Goal: Task Accomplishment & Management: Manage account settings

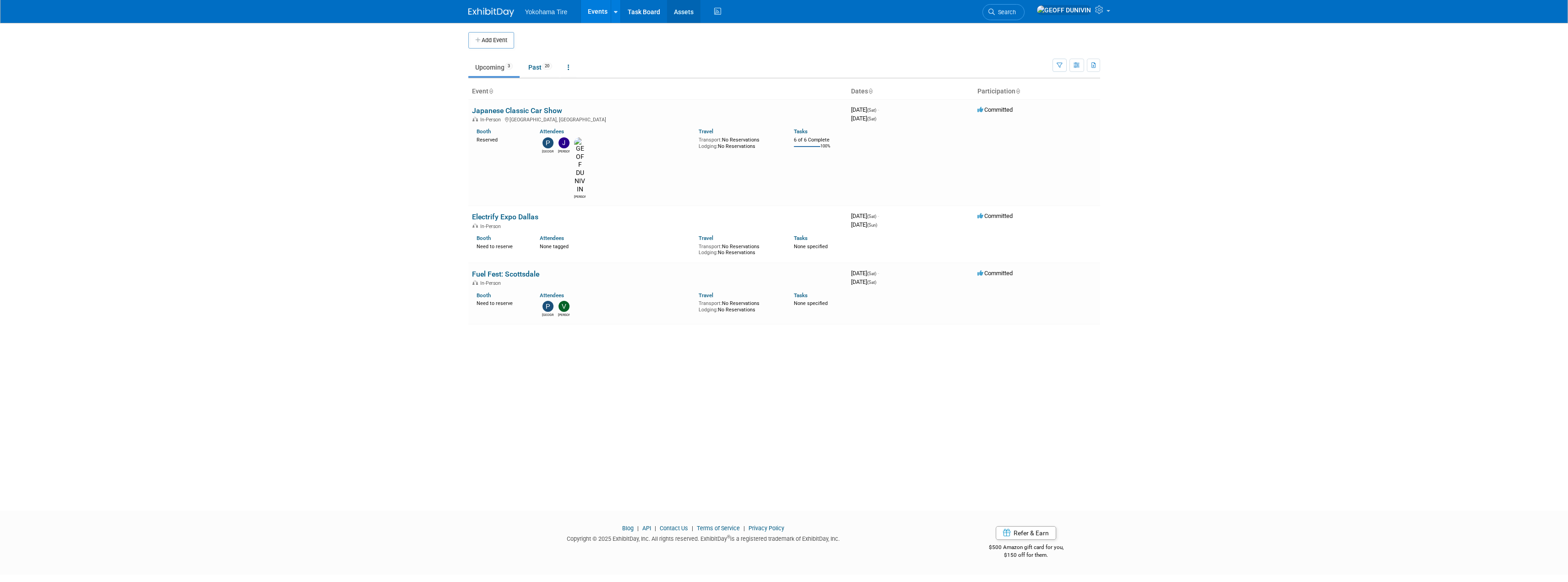
click at [682, 16] on link "Assets" at bounding box center [683, 11] width 33 height 23
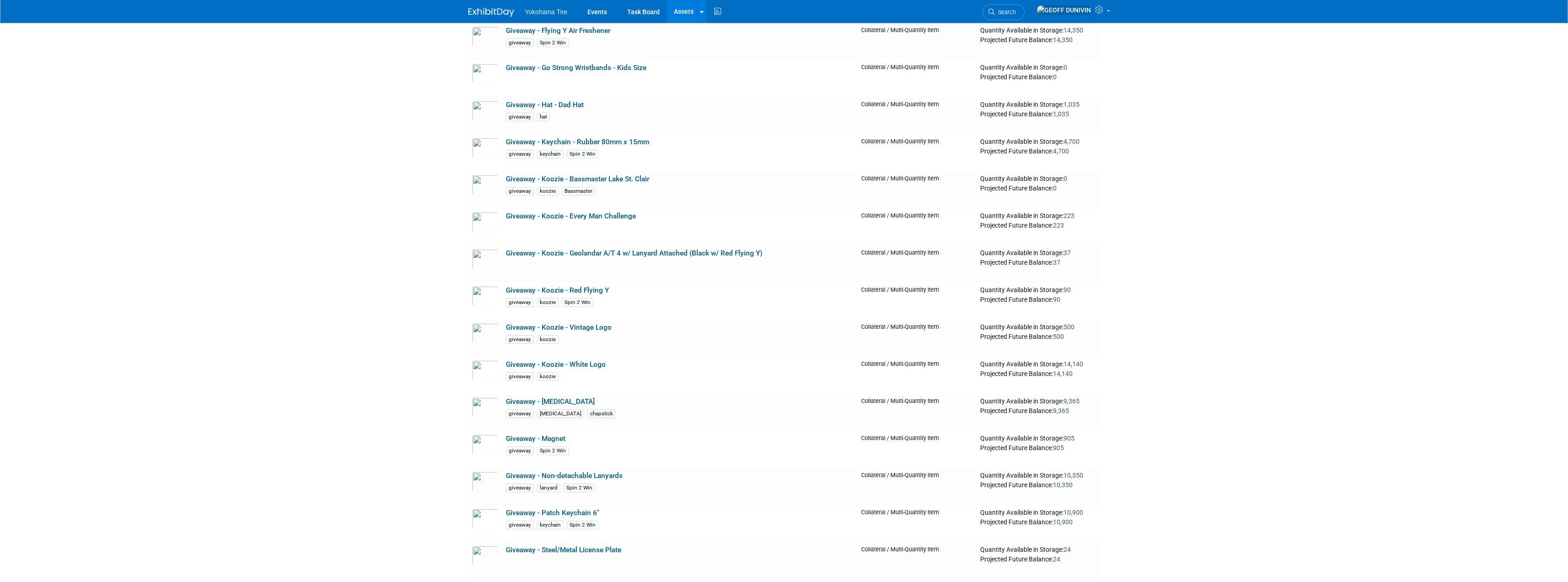
scroll to position [6454, 0]
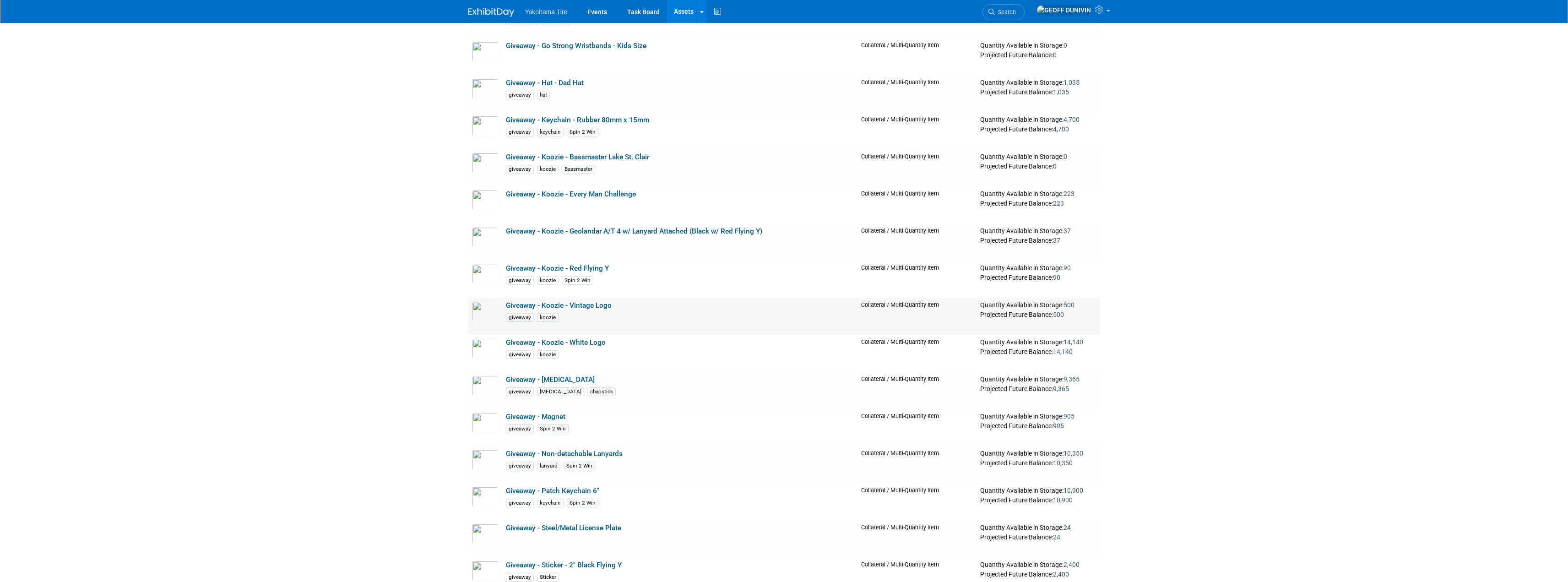
click at [584, 308] on link "Giveaway - Koozie - Vintage Logo" at bounding box center [559, 305] width 106 height 8
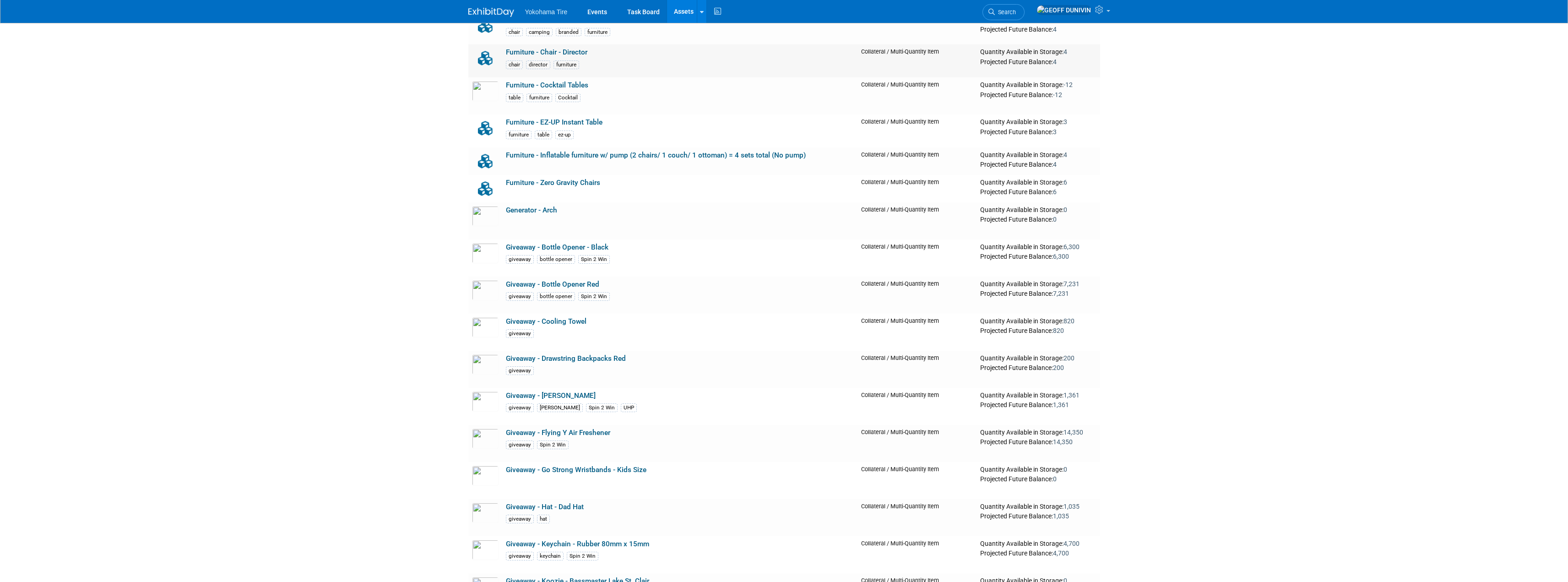
scroll to position [6088, 0]
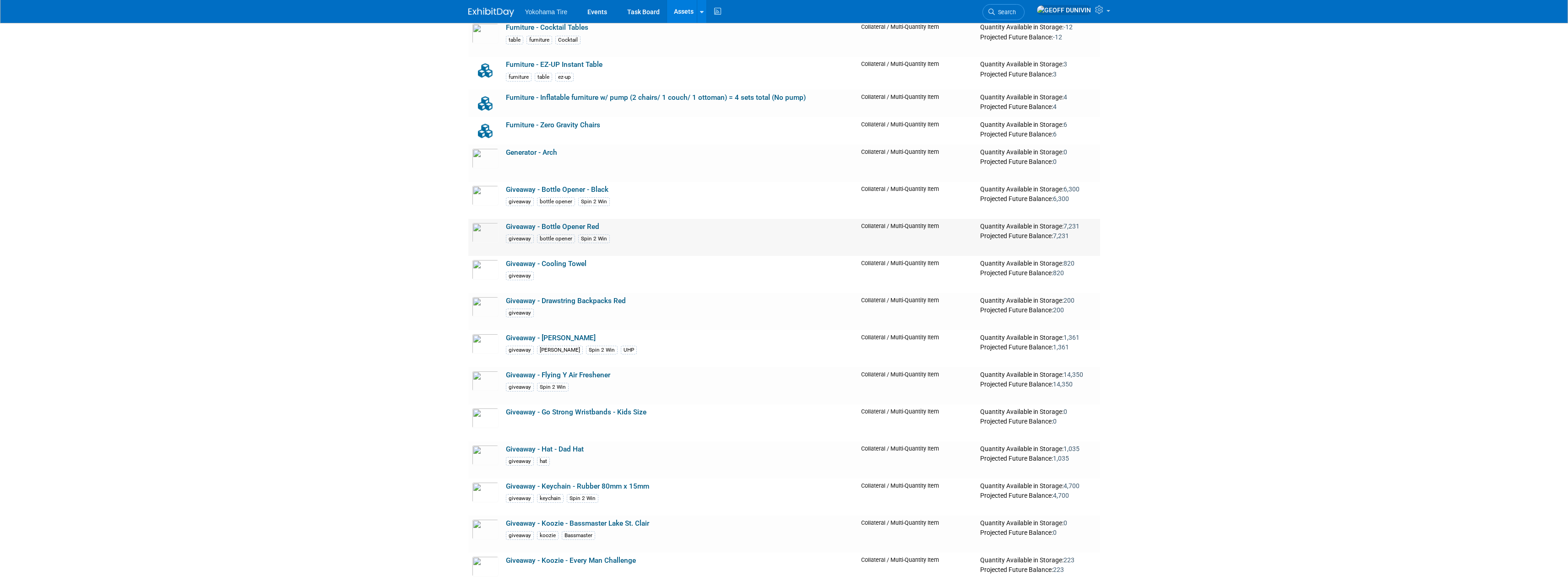
click at [576, 227] on link "Giveaway - Bottle Opener Red" at bounding box center [553, 226] width 93 height 8
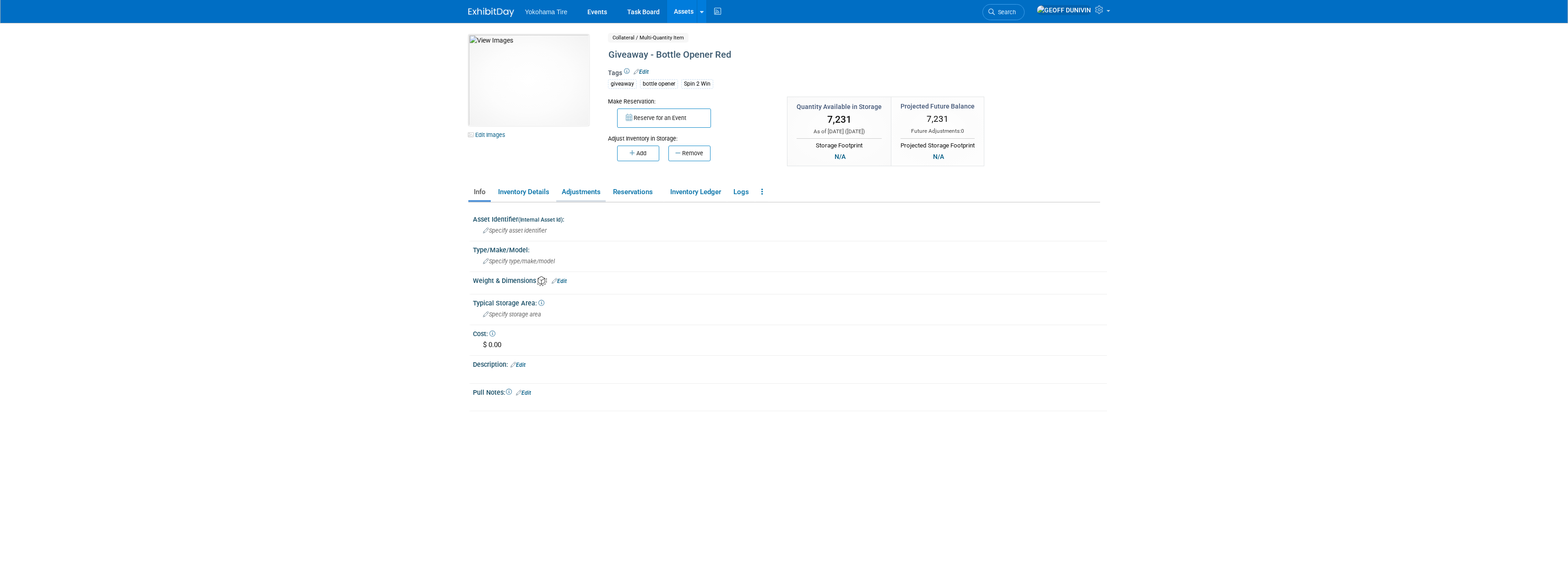
click at [583, 187] on link "Adjustments" at bounding box center [580, 192] width 50 height 16
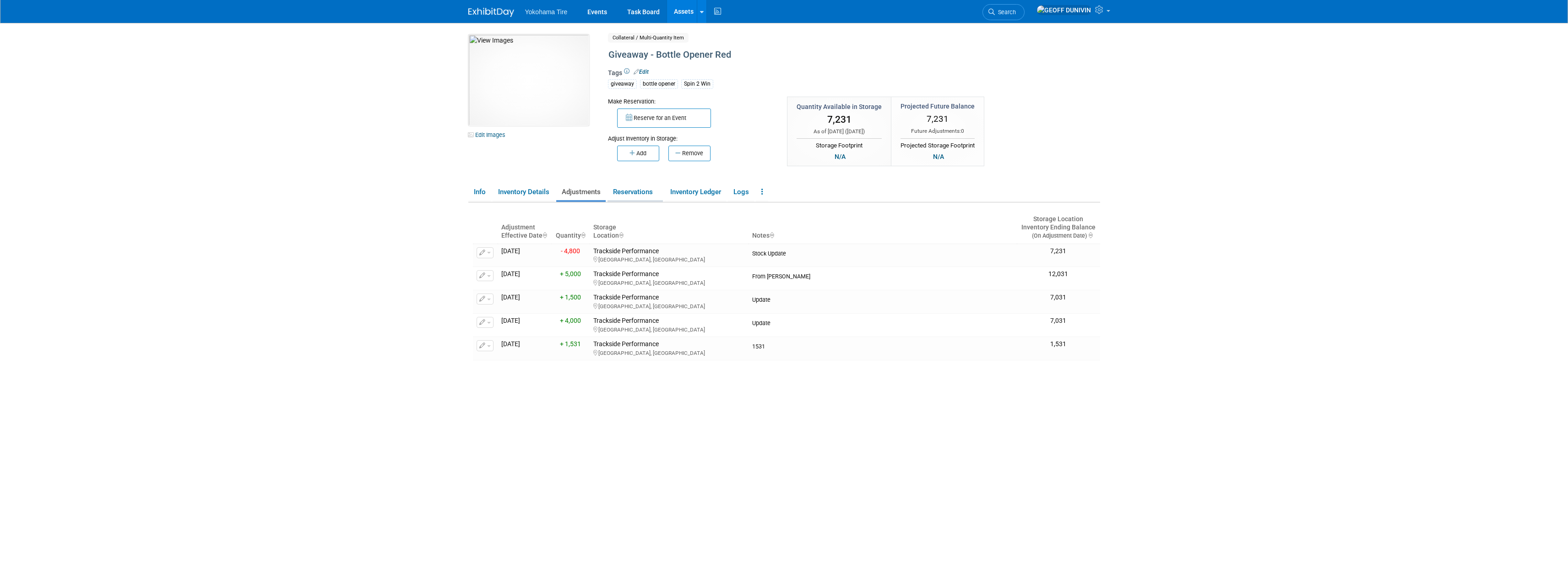
click at [622, 185] on link "Reservations" at bounding box center [635, 192] width 55 height 16
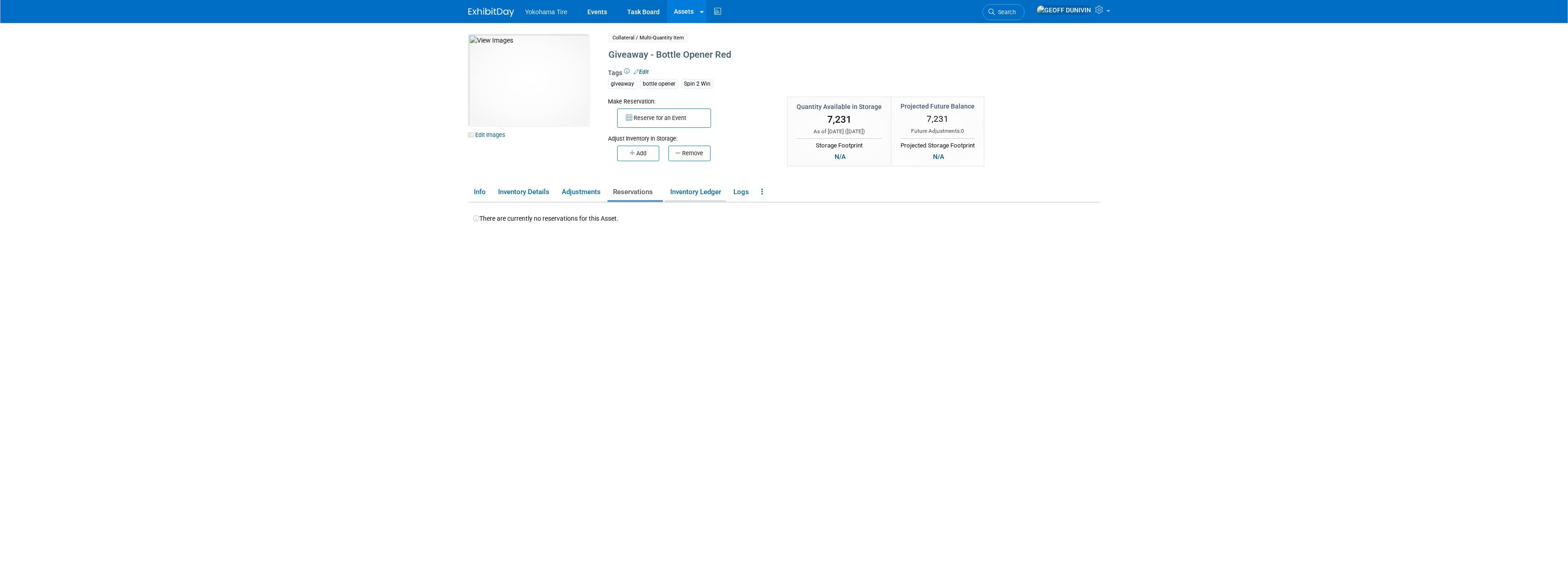
click at [679, 193] on link "Inventory Ledger" at bounding box center [695, 192] width 62 height 16
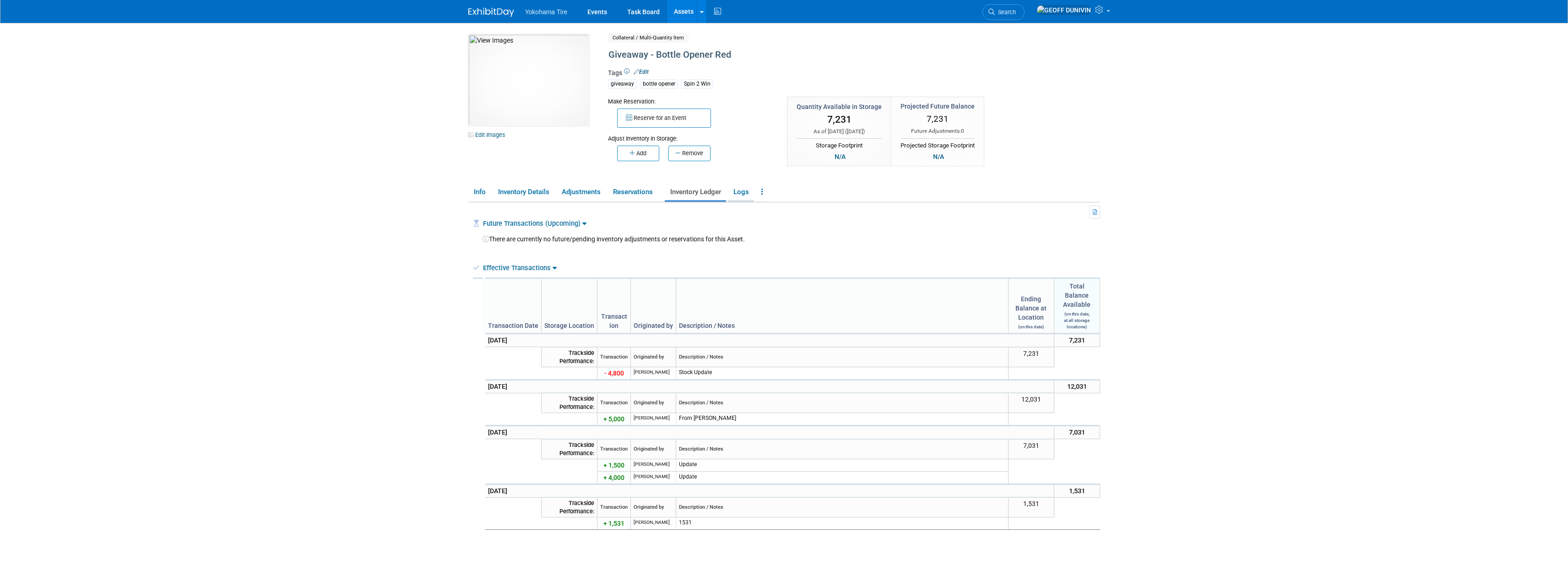
click at [750, 191] on link "Logs" at bounding box center [740, 192] width 26 height 16
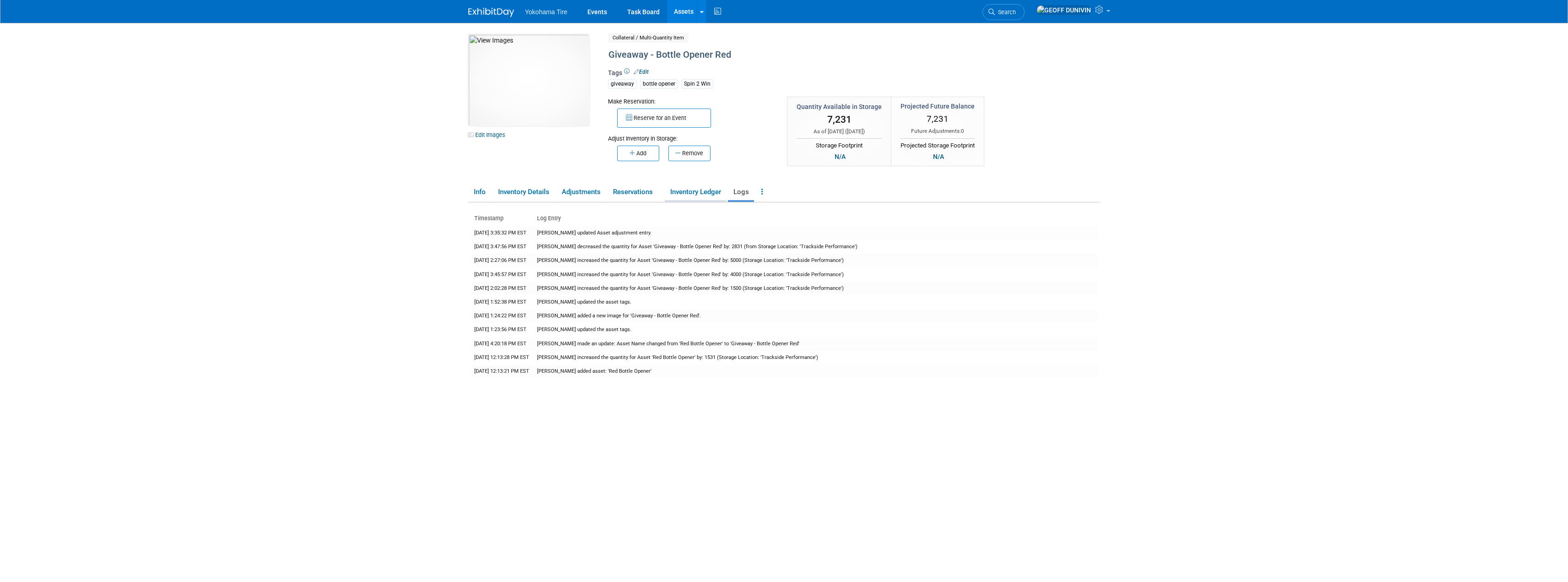
click at [708, 187] on link "Inventory Ledger" at bounding box center [695, 192] width 62 height 16
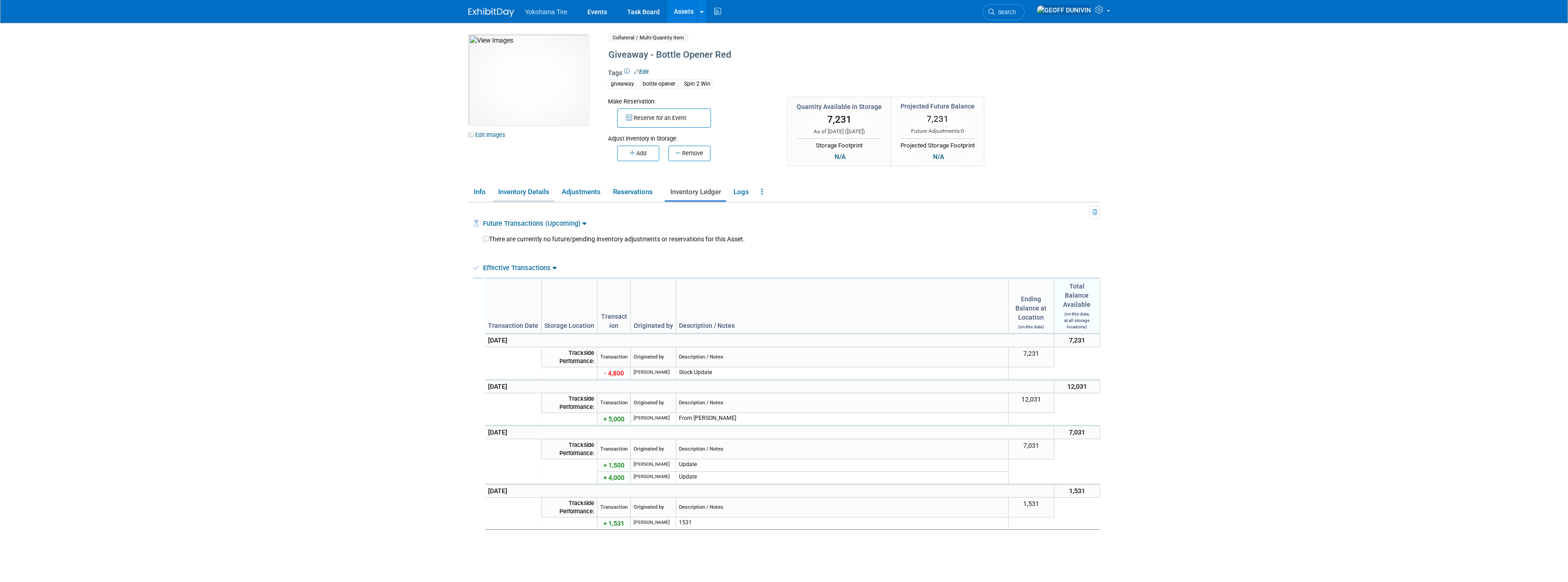
click at [512, 201] on li "Inventory Details" at bounding box center [523, 193] width 62 height 18
click at [516, 195] on link "Inventory Details" at bounding box center [523, 192] width 62 height 16
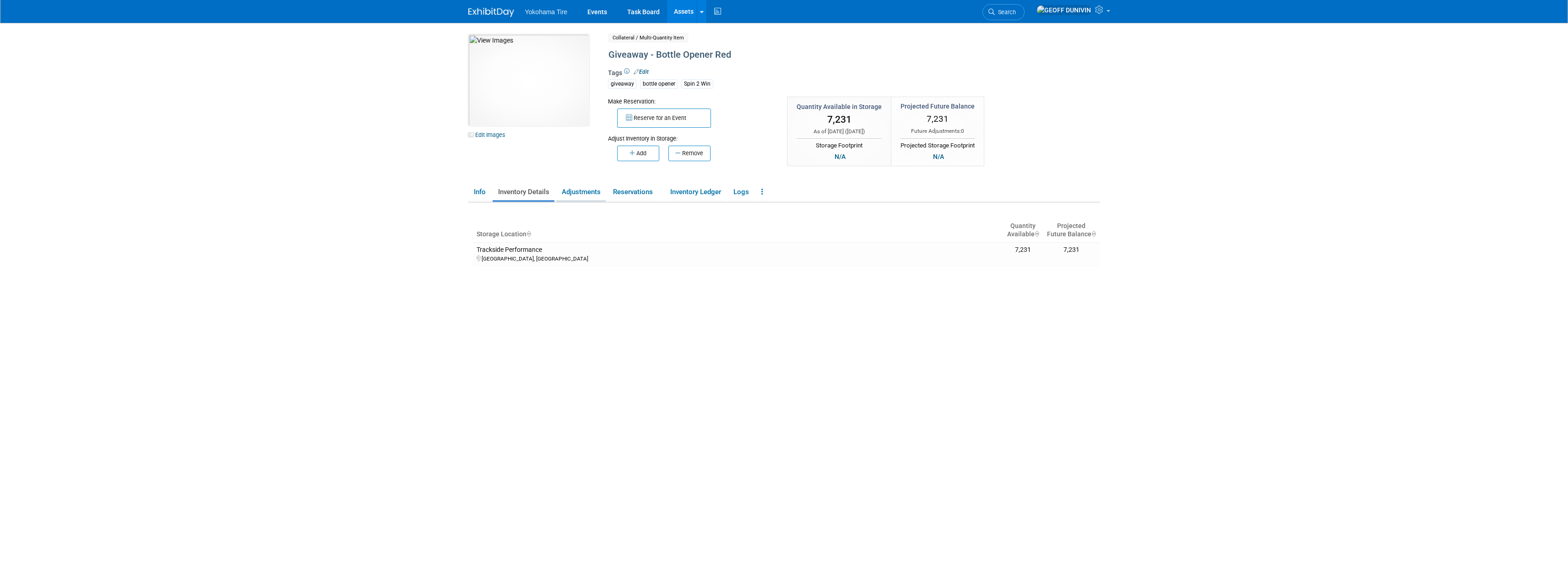
click at [565, 194] on link "Adjustments" at bounding box center [580, 192] width 50 height 16
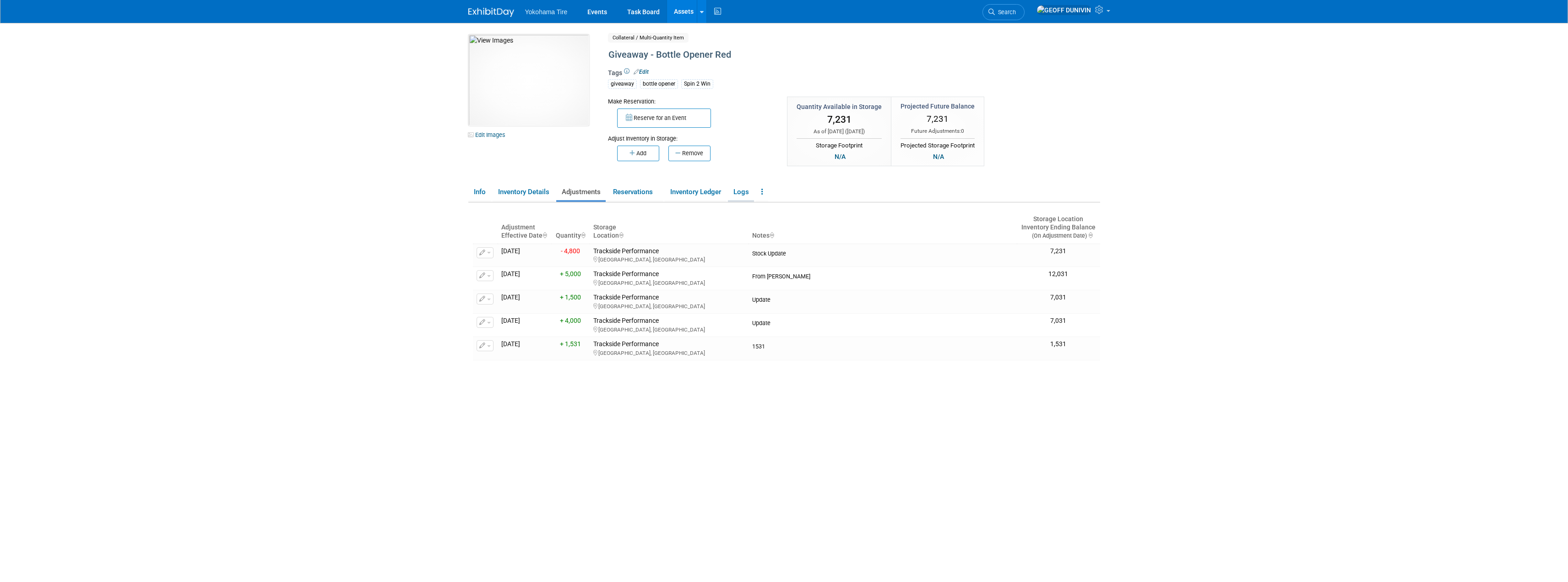
click at [736, 195] on link "Logs" at bounding box center [740, 192] width 26 height 16
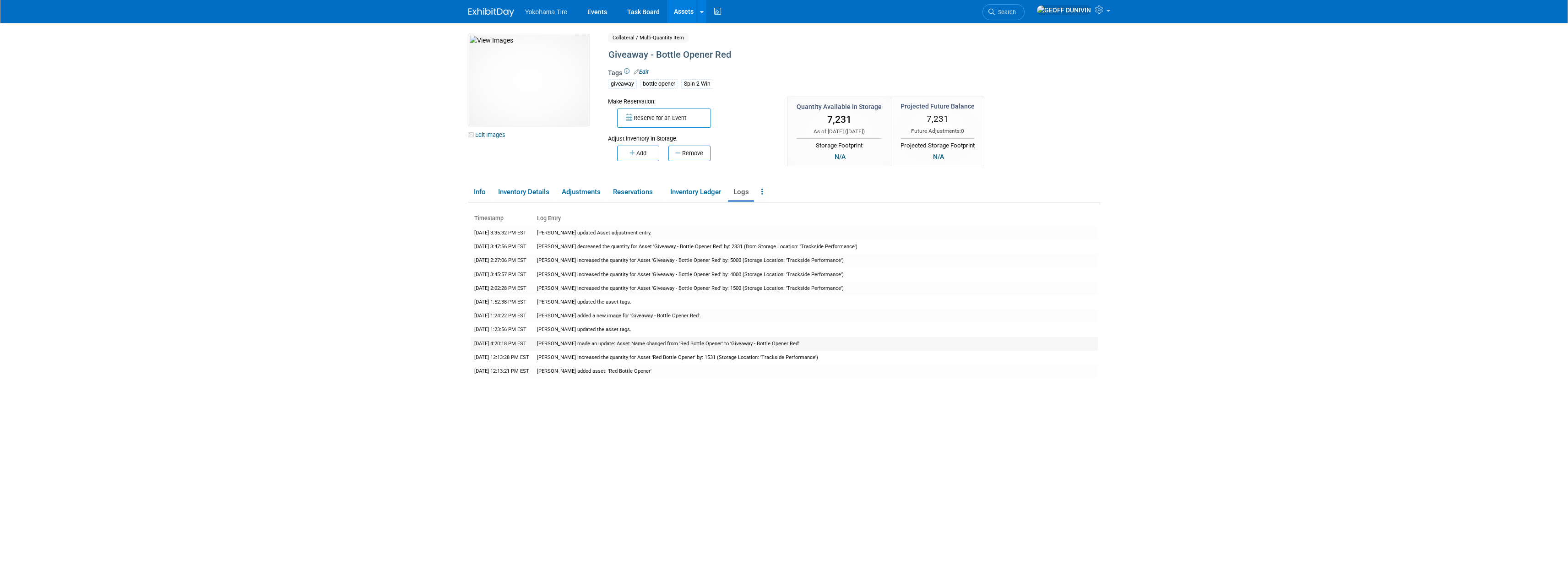
click at [776, 343] on td "gina Witter made an update: Asset Name changed from 'Red Bottle Opener' to 'Giv…" at bounding box center [815, 343] width 565 height 13
click at [529, 323] on td "1/21/2025 1:24:22 PM EST" at bounding box center [501, 316] width 62 height 13
click at [529, 316] on td "1/21/2025 1:24:22 PM EST" at bounding box center [501, 316] width 62 height 13
click at [588, 194] on link "Adjustments" at bounding box center [580, 192] width 50 height 16
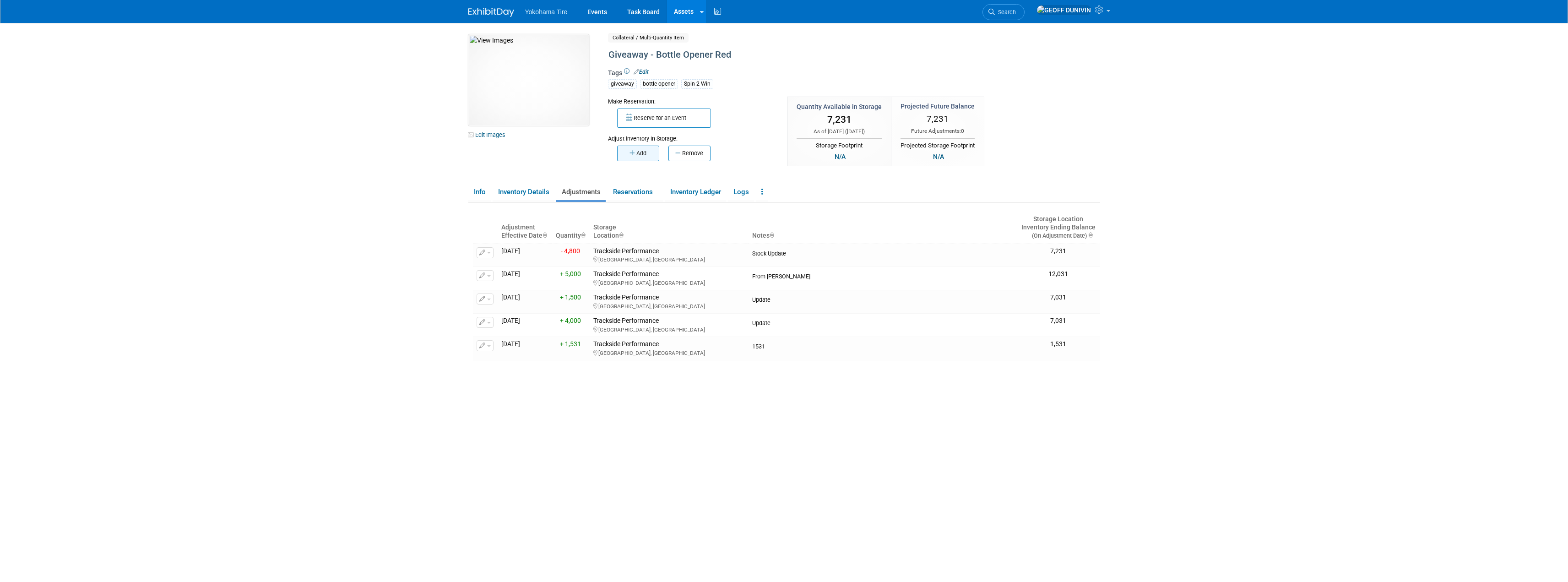
click at [640, 153] on button "Add" at bounding box center [637, 153] width 42 height 16
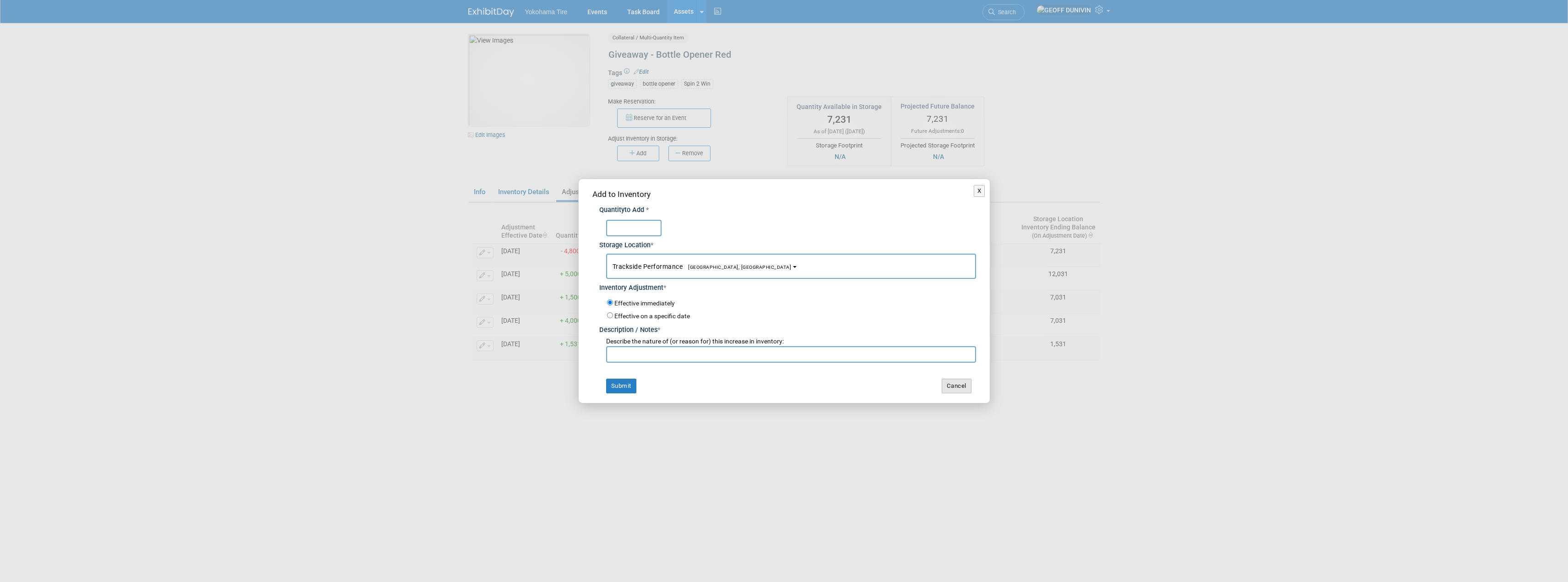
click at [970, 384] on button "Cancel" at bounding box center [957, 386] width 30 height 15
